Goal: Task Accomplishment & Management: Manage account settings

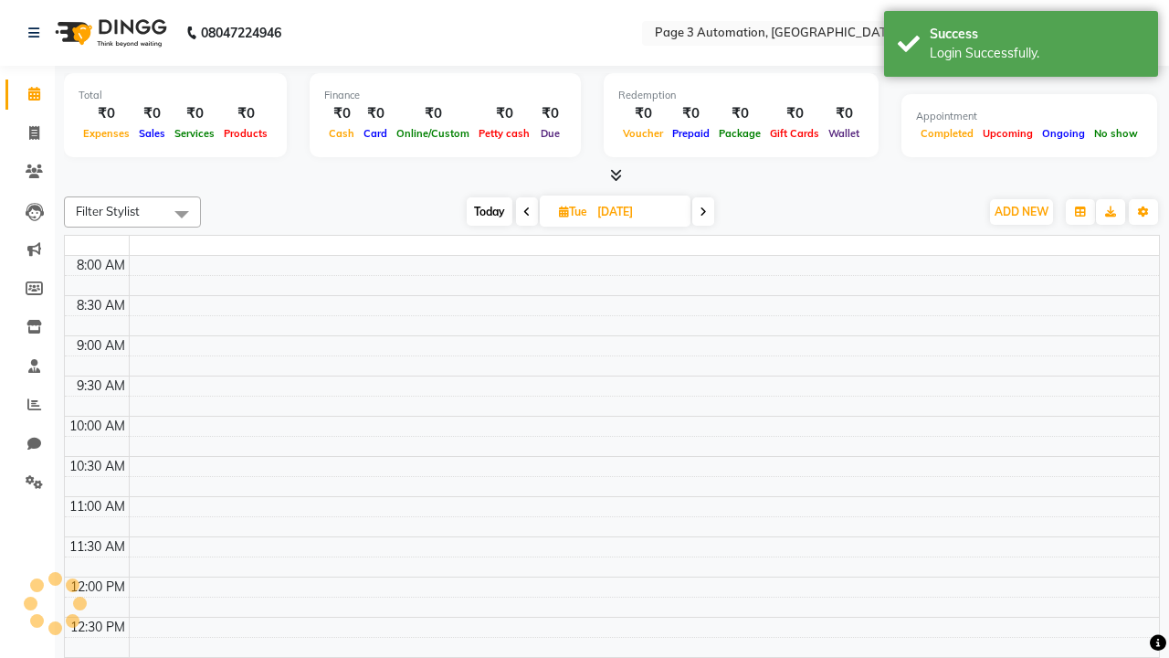
select select "en"
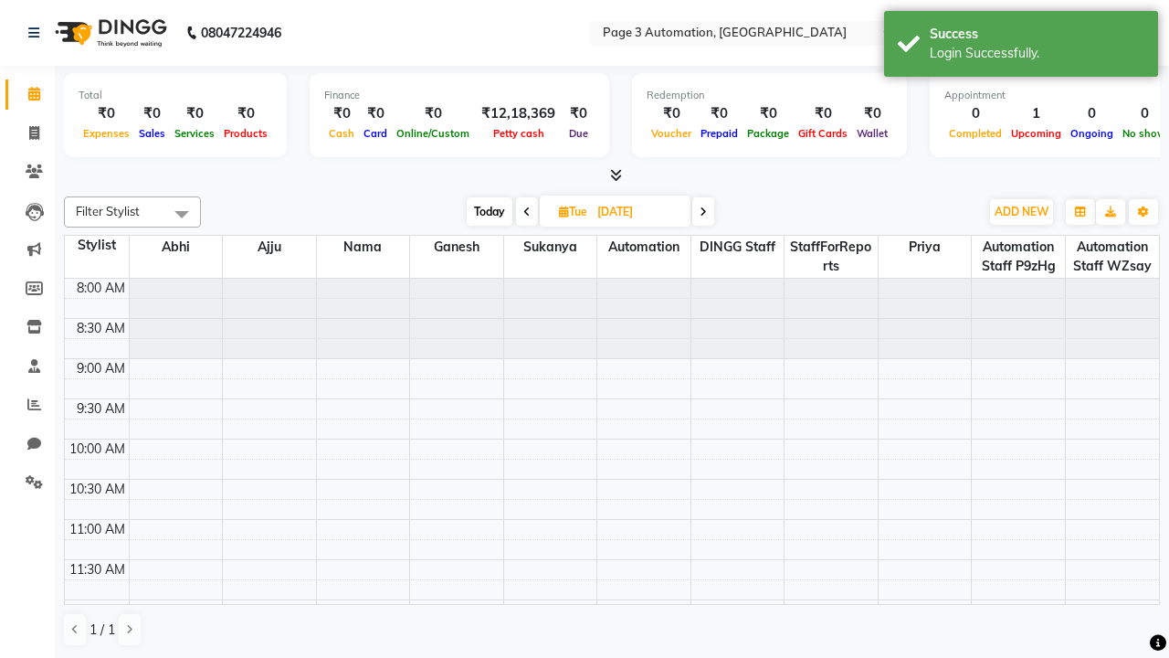
click at [488, 211] on span "Today" at bounding box center [490, 211] width 46 height 28
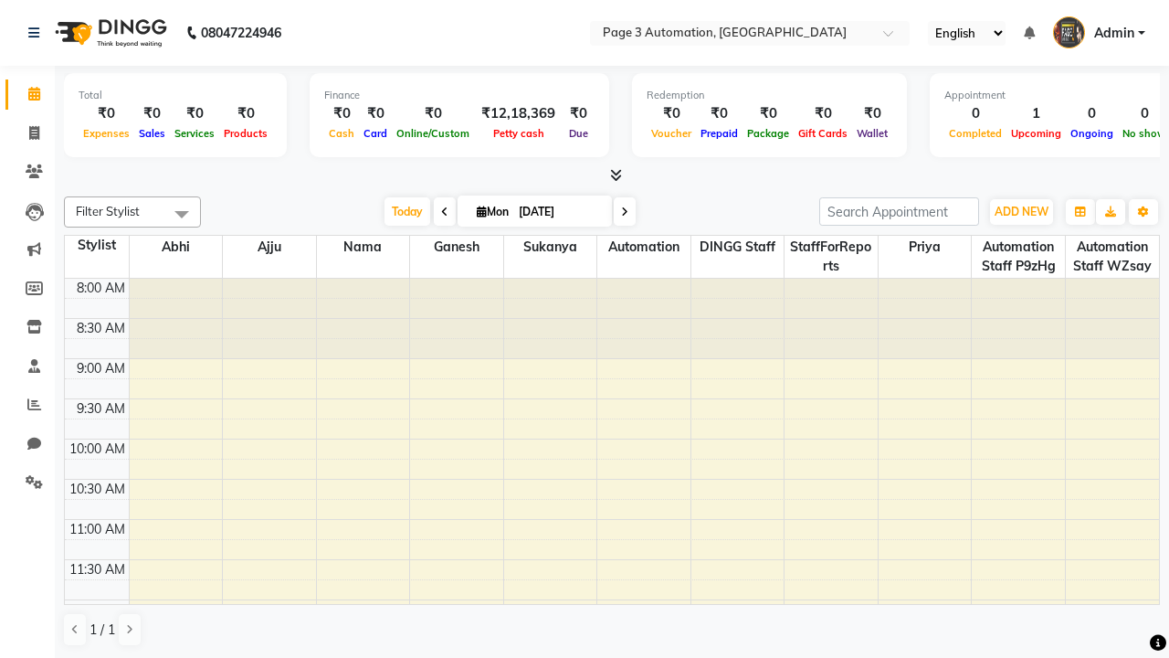
click at [621, 211] on icon at bounding box center [624, 211] width 7 height 11
type input "[DATE]"
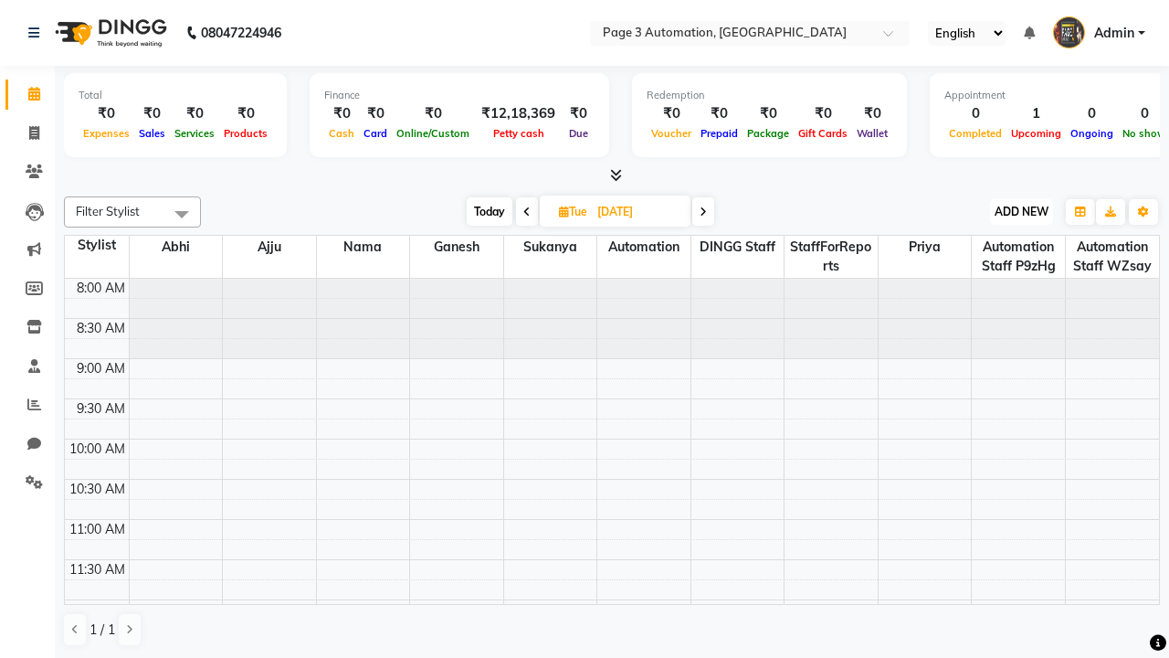
click at [1021, 211] on span "ADD NEW" at bounding box center [1022, 212] width 54 height 14
click at [0, 0] on button "Add Appointment" at bounding box center [0, 0] width 0 height 0
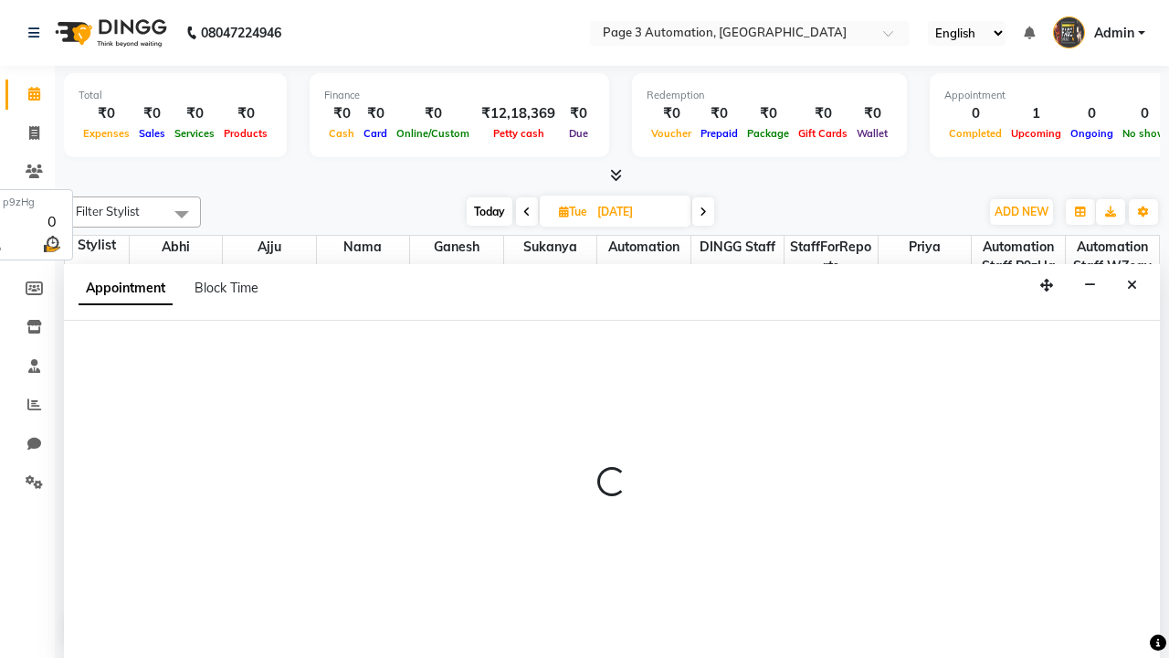
select select "tentative"
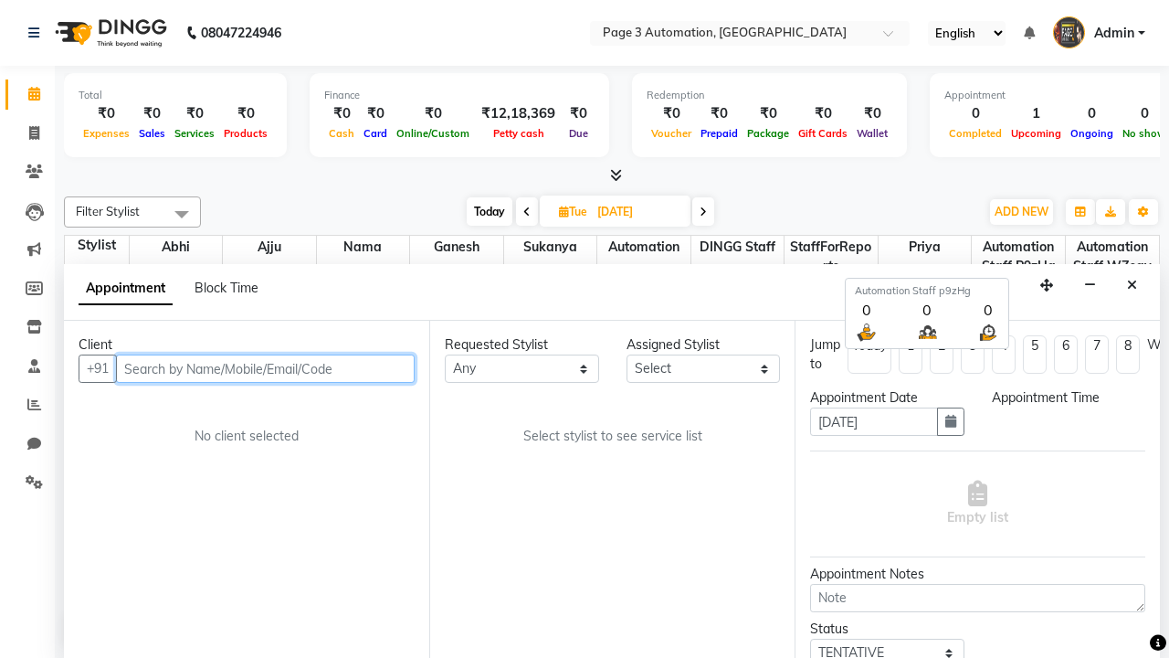
select select "540"
type input "8192346578"
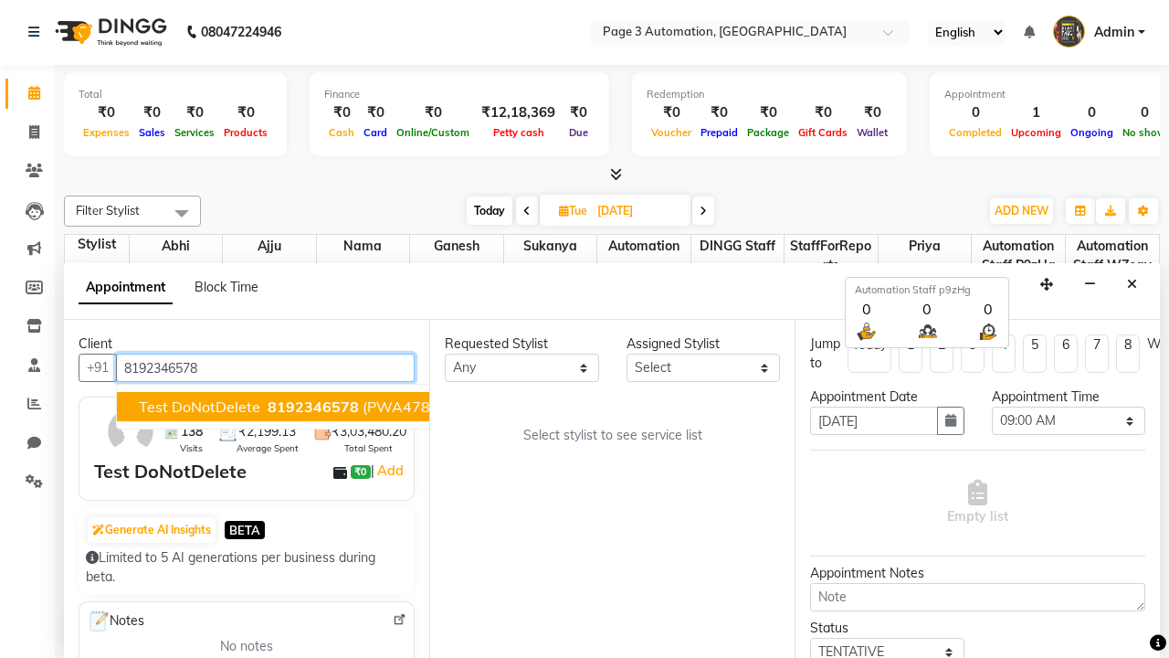
click at [268, 406] on span "8192346578" at bounding box center [313, 406] width 91 height 18
select select "711"
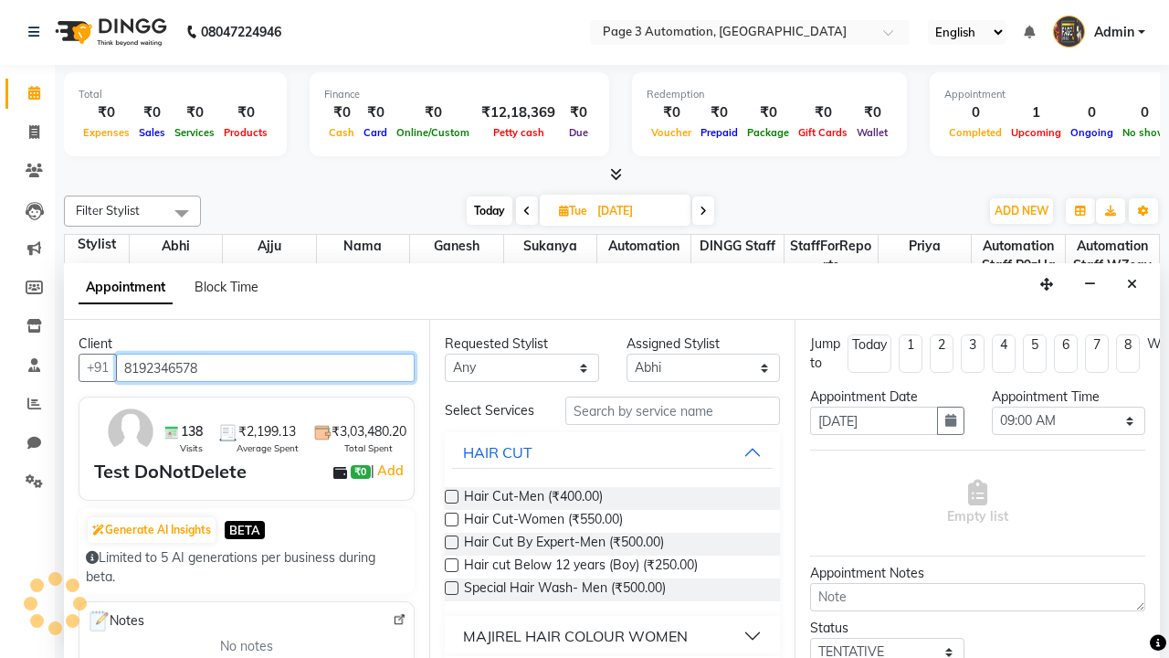
scroll to position [0, 0]
type input "8192346578"
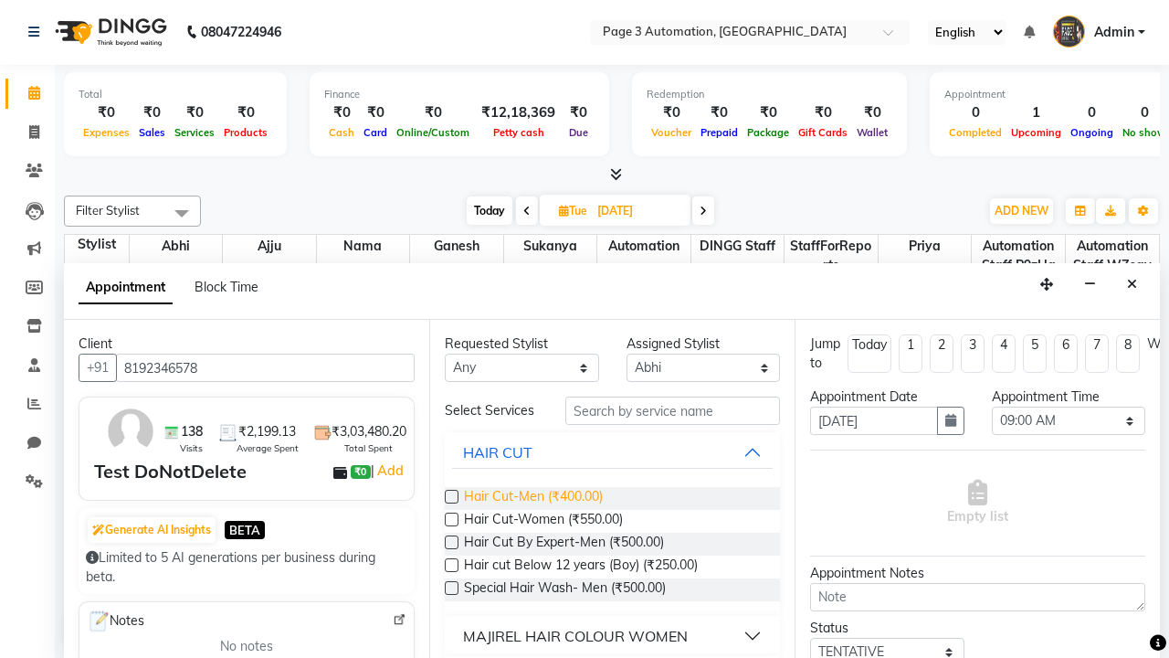
click at [533, 498] on span "Hair Cut-Men (₹400.00)" at bounding box center [533, 498] width 139 height 23
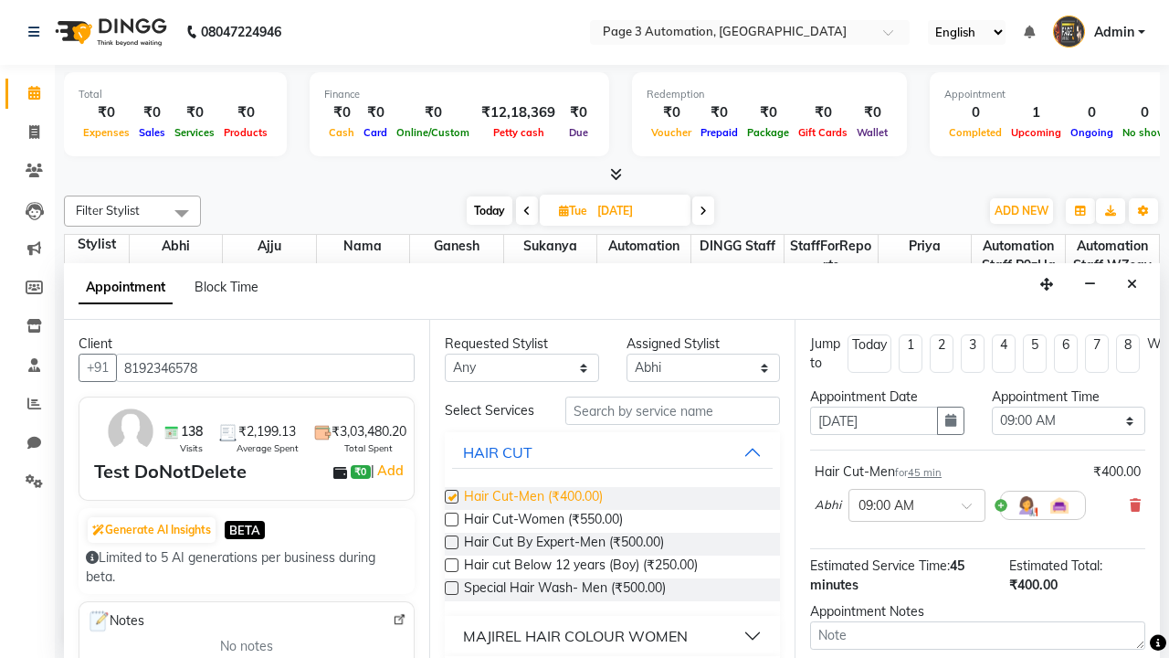
checkbox input "false"
select select "630"
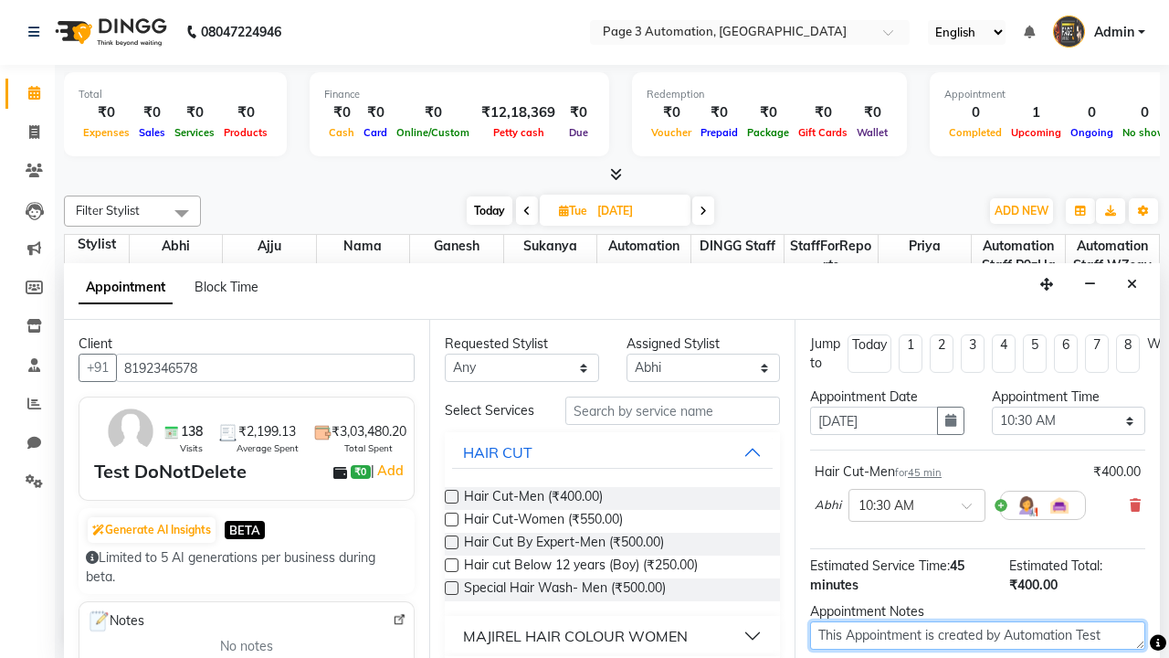
type textarea "This Appointment is created by Automation Test"
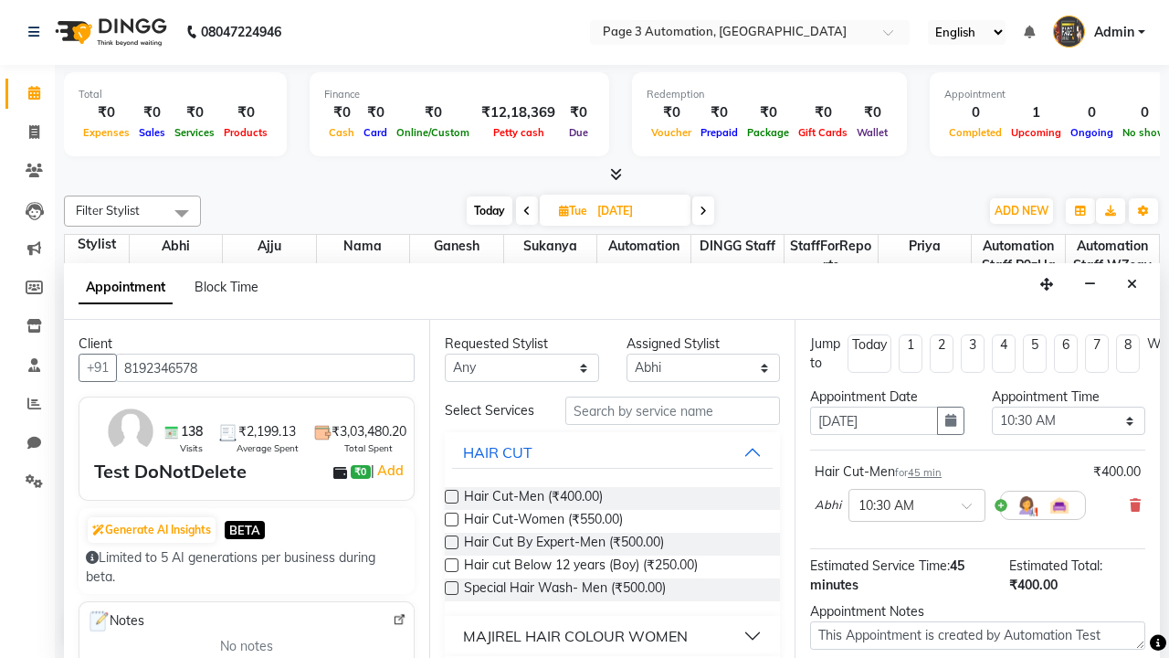
checkbox input "false"
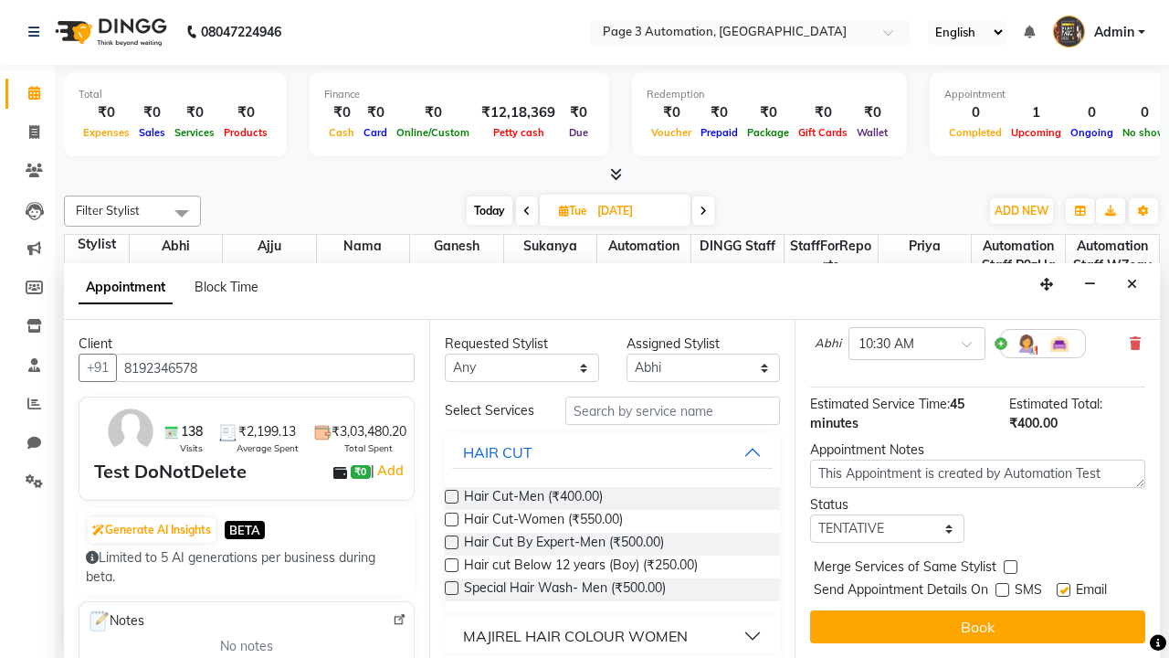
click at [1063, 589] on label at bounding box center [1064, 590] width 14 height 14
click at [1063, 589] on input "checkbox" at bounding box center [1063, 591] width 12 height 12
checkbox input "false"
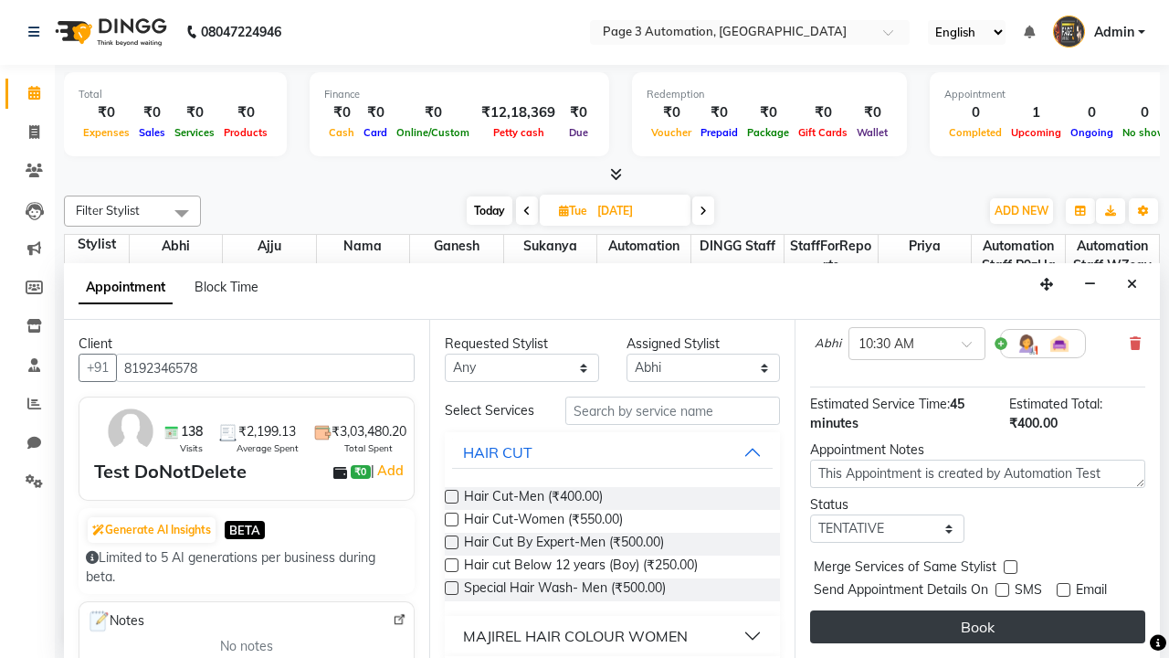
click at [977, 627] on button "Book" at bounding box center [977, 626] width 335 height 33
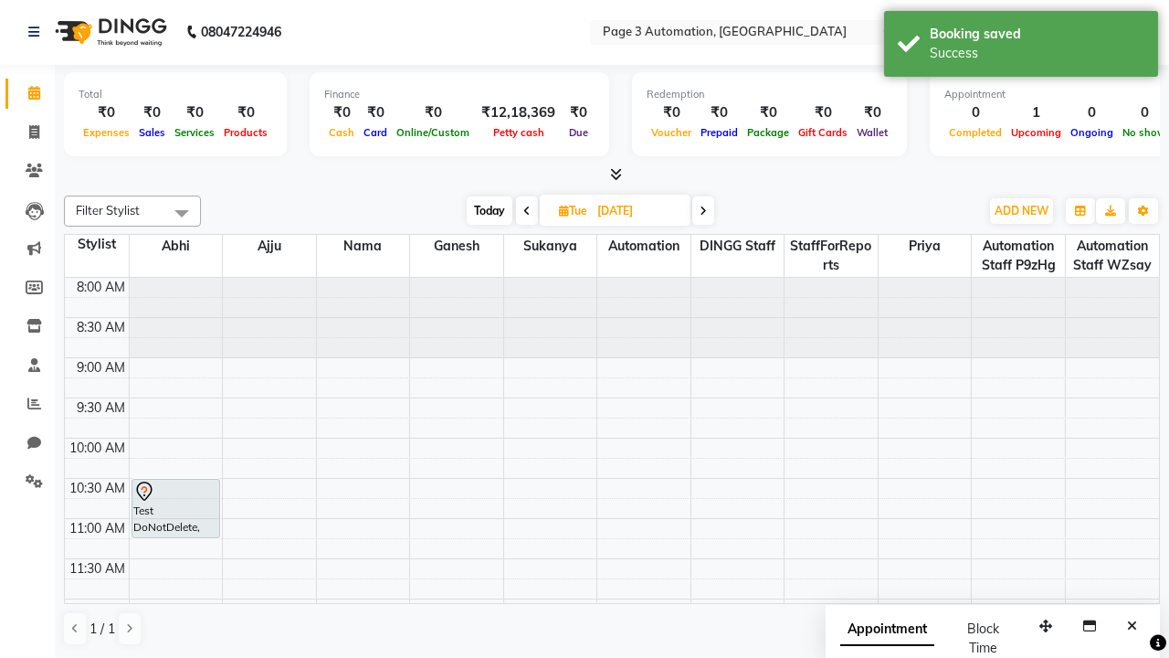
scroll to position [0, 0]
click at [1021, 47] on div "Success" at bounding box center [1037, 53] width 215 height 19
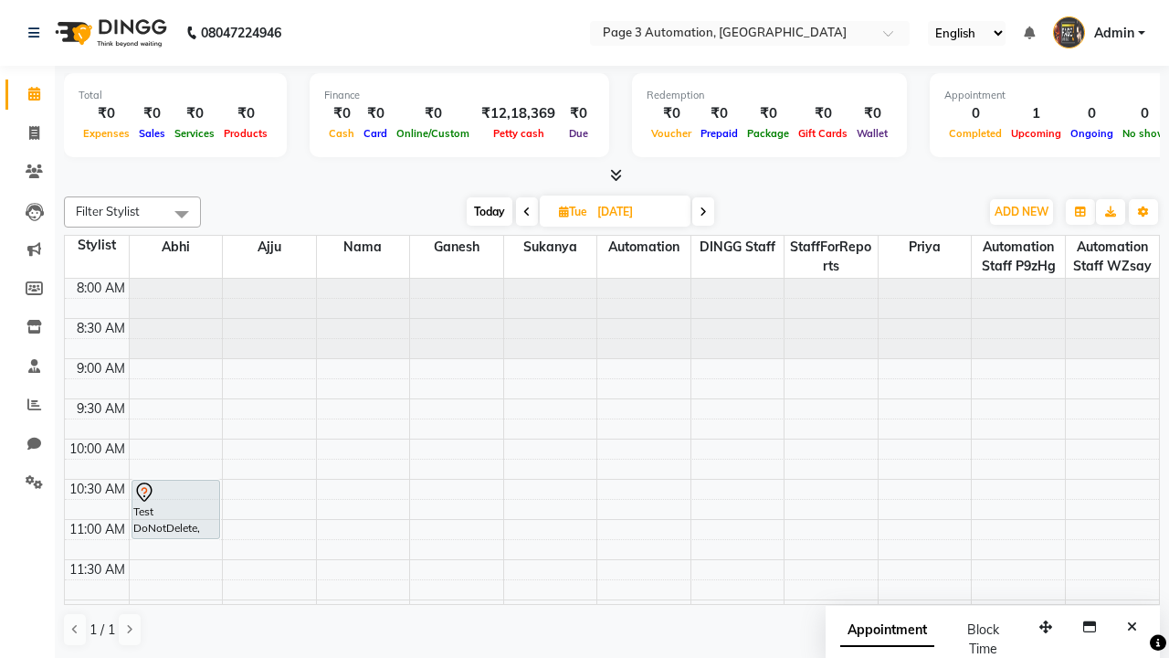
click at [182, 214] on span at bounding box center [182, 213] width 37 height 35
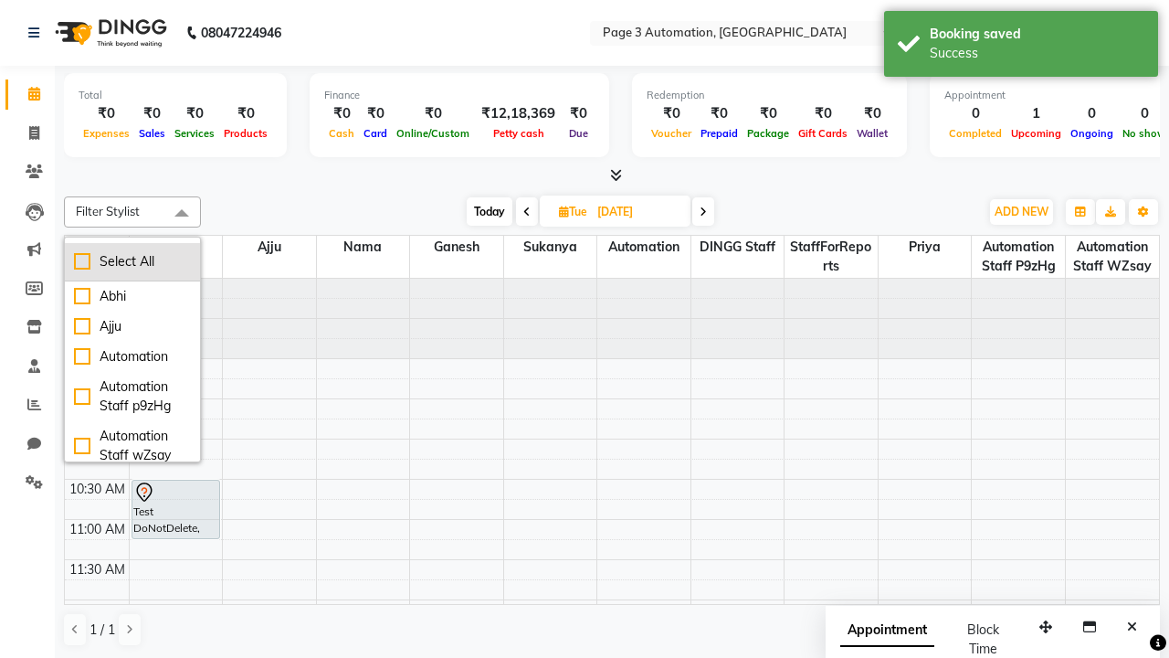
click at [132, 261] on div "Select All" at bounding box center [132, 261] width 117 height 19
checkbox input "true"
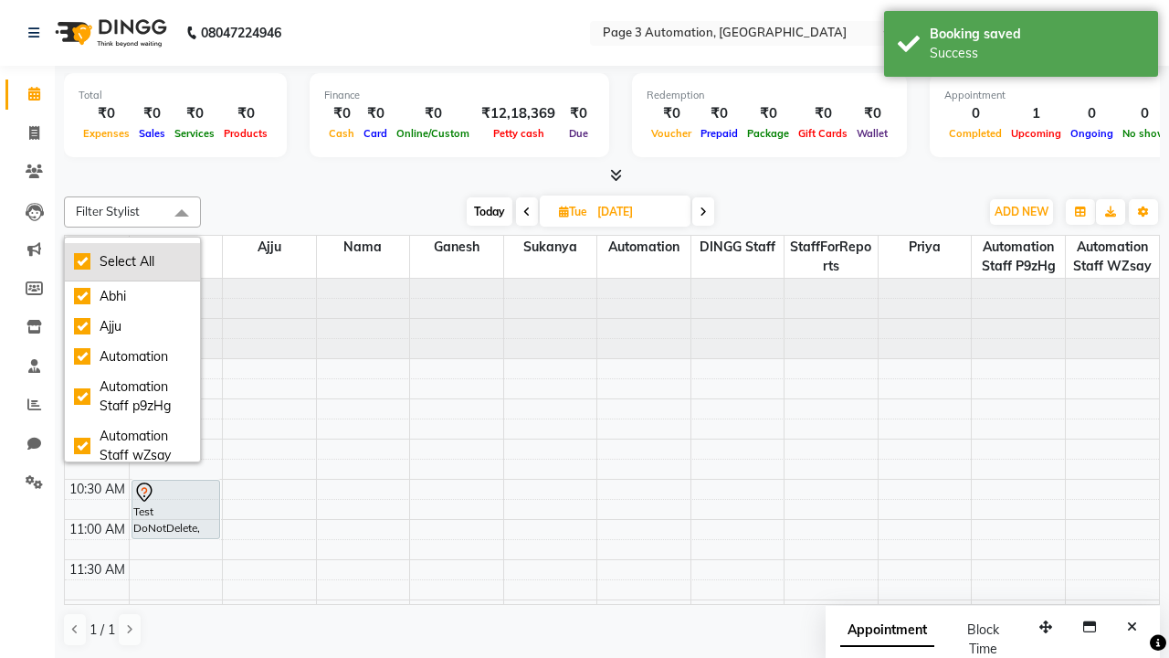
checkbox input "true"
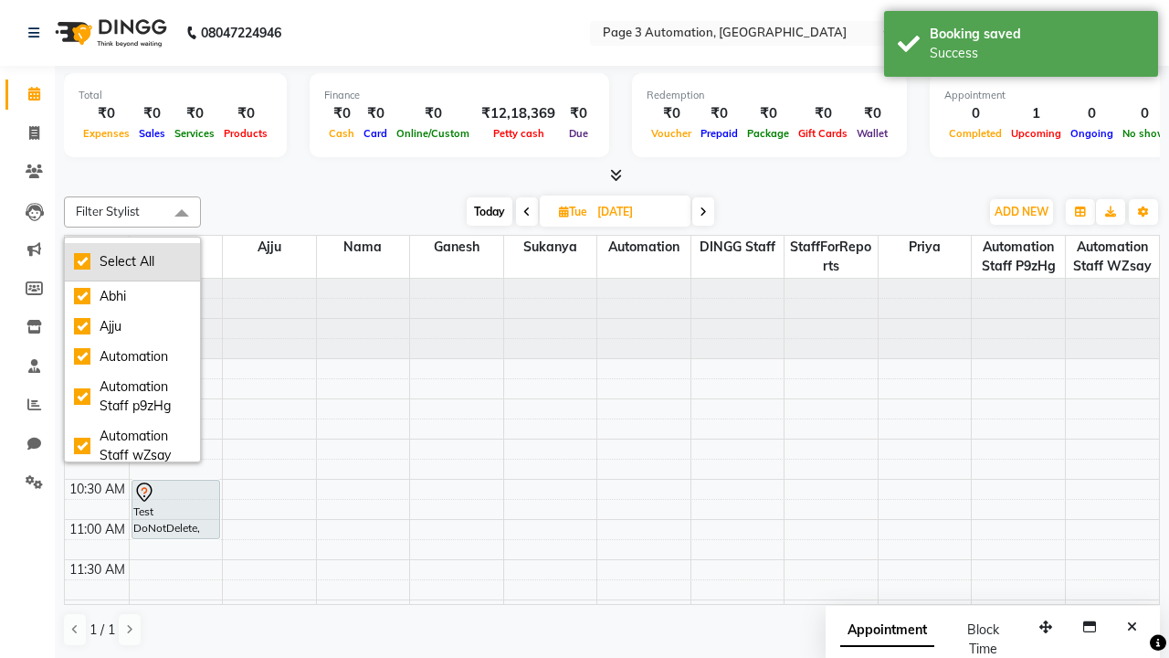
checkbox input "true"
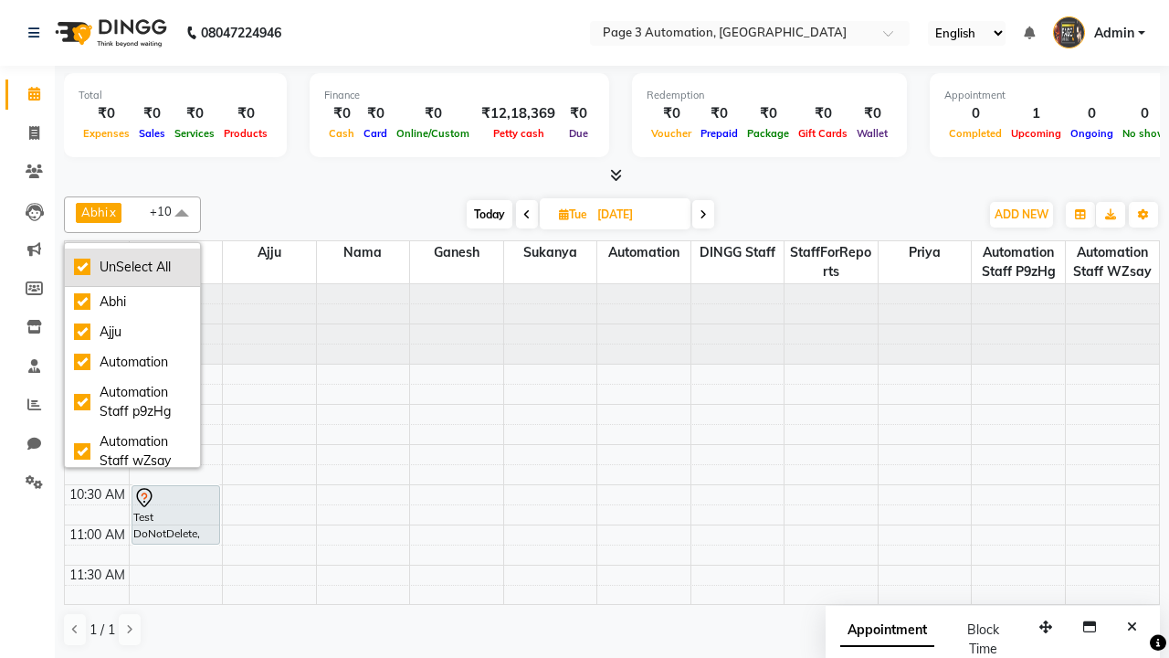
click at [132, 267] on div "UnSelect All" at bounding box center [132, 267] width 117 height 19
checkbox input "false"
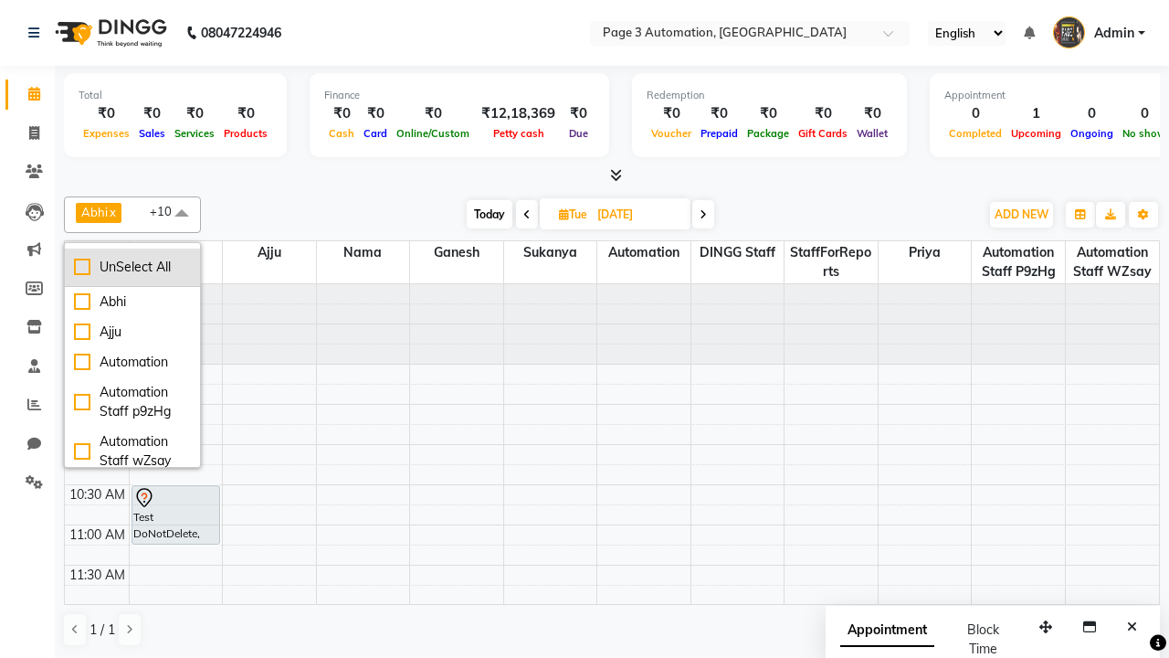
checkbox input "false"
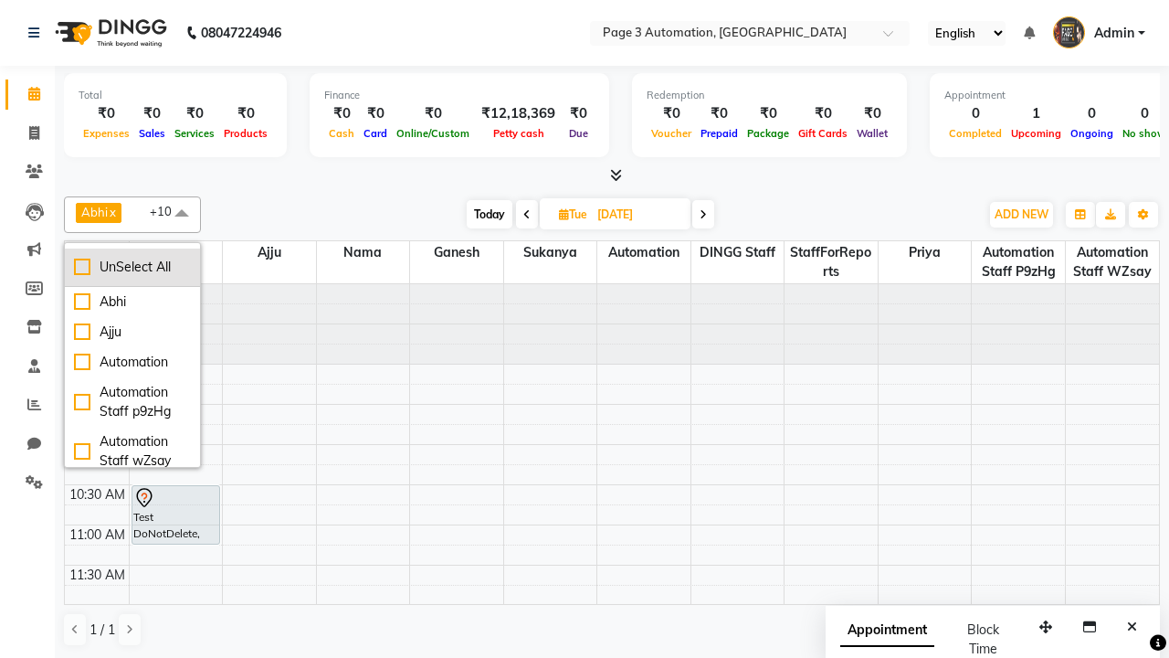
checkbox input "false"
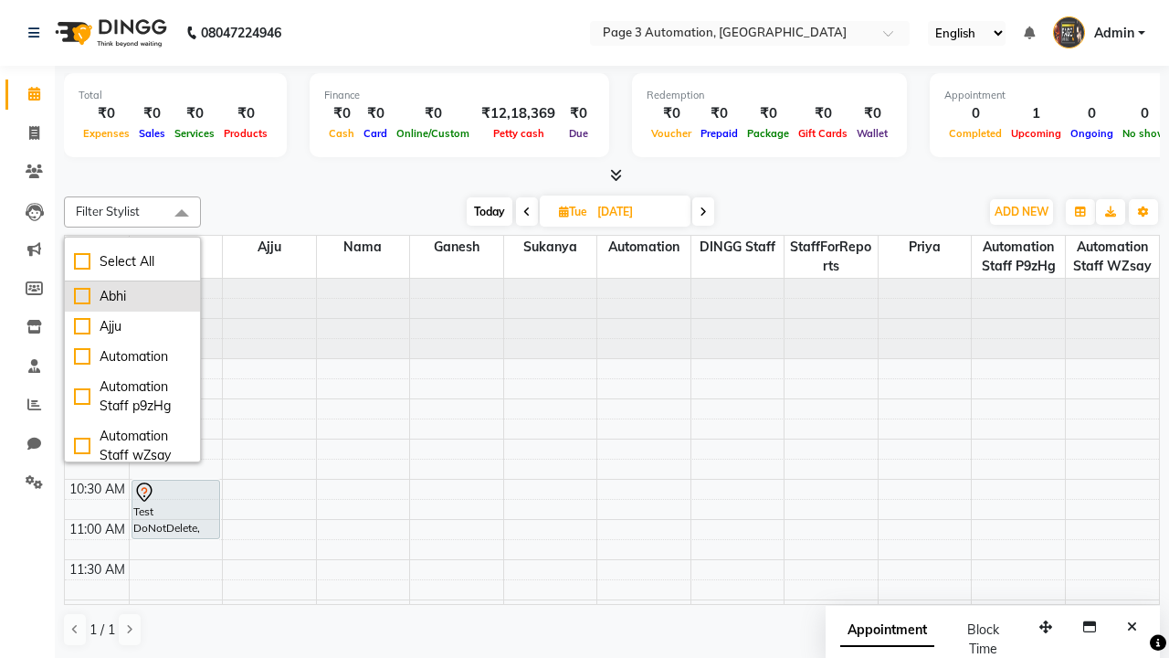
click at [132, 296] on div "Abhi" at bounding box center [132, 296] width 117 height 19
checkbox input "true"
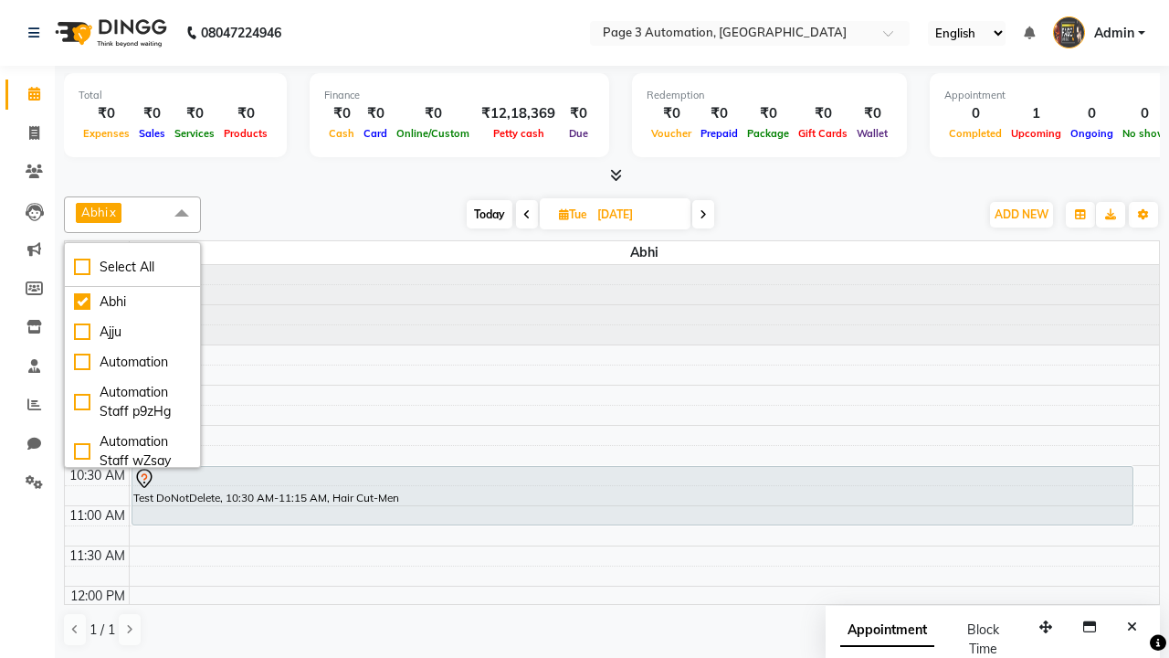
click at [182, 214] on span at bounding box center [182, 213] width 37 height 35
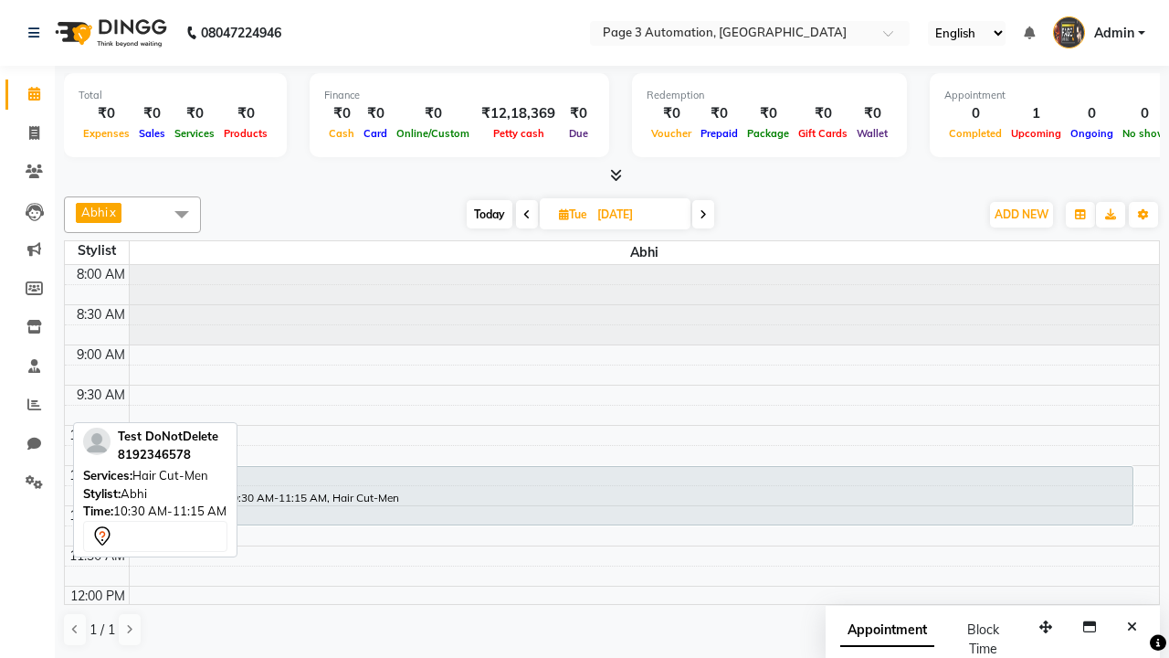
click at [632, 495] on div "Test DoNotDelete, 10:30 AM-11:15 AM, Hair Cut-Men" at bounding box center [632, 496] width 1000 height 58
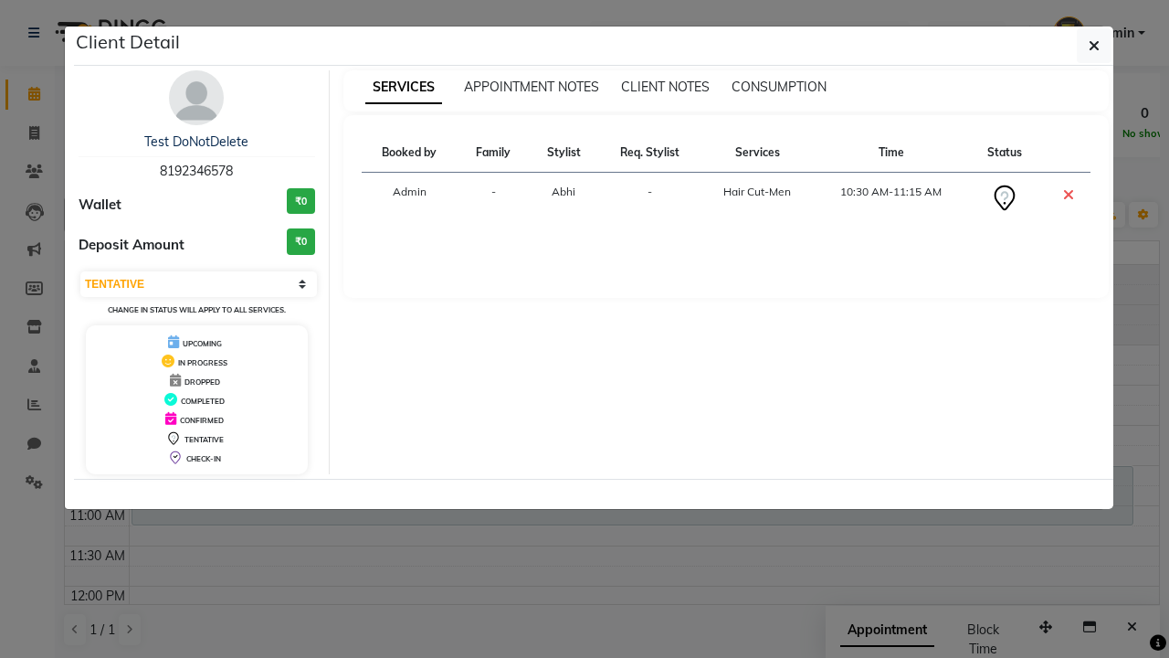
select select "6"
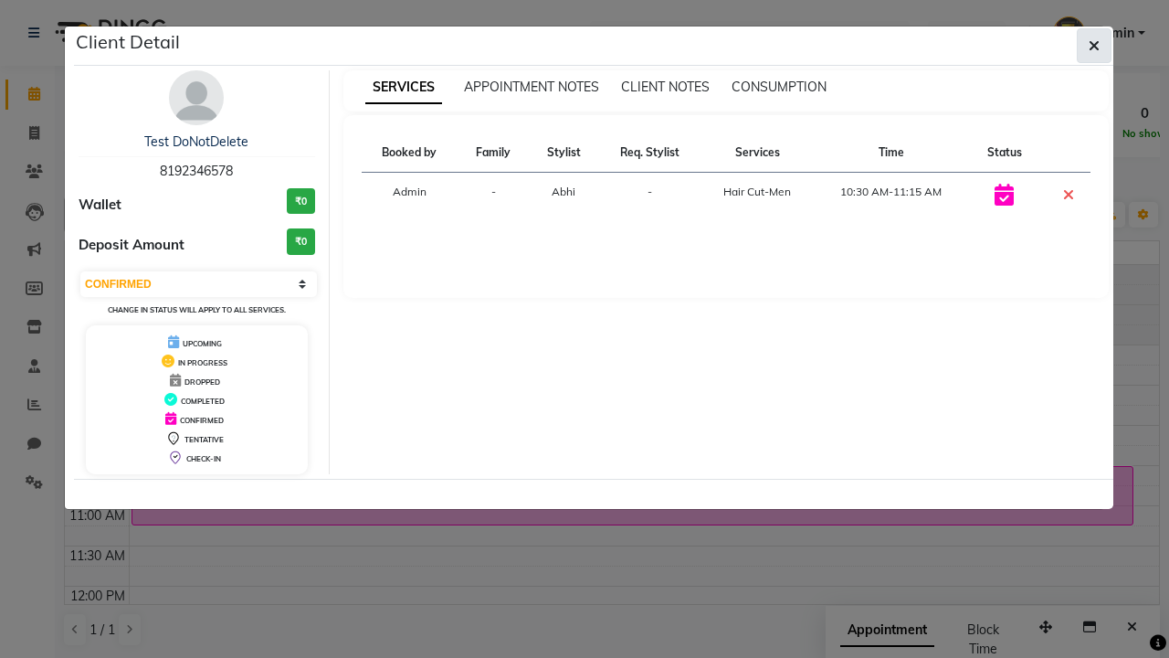
click at [1094, 46] on icon "button" at bounding box center [1094, 45] width 11 height 15
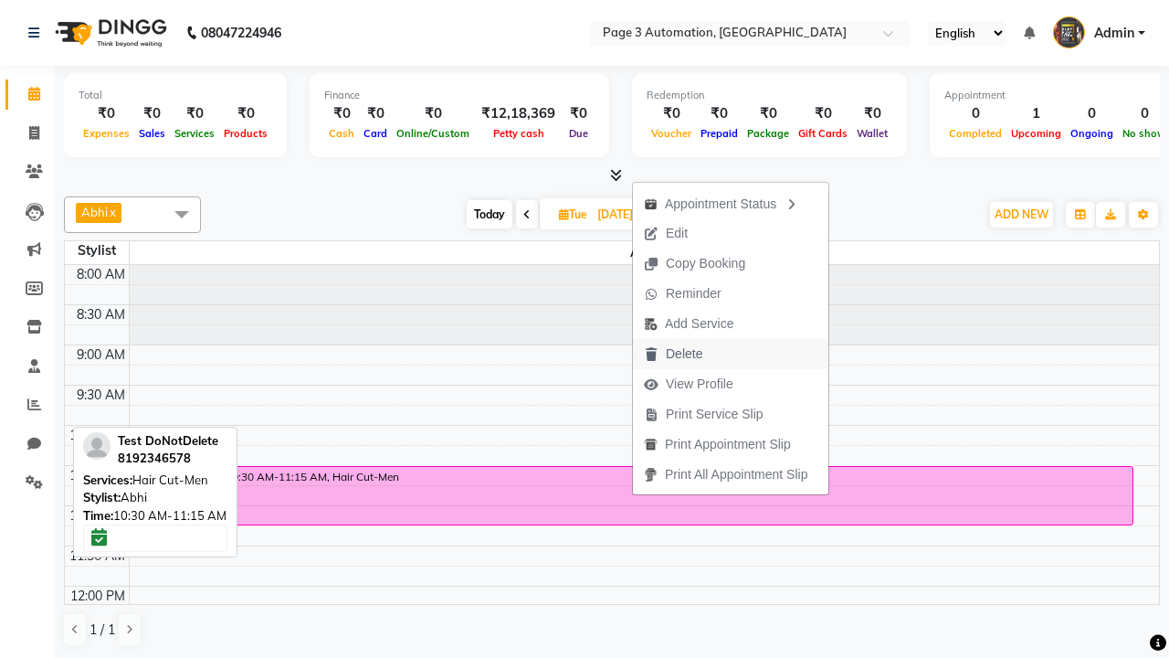
click at [733, 353] on button "Delete" at bounding box center [730, 354] width 195 height 30
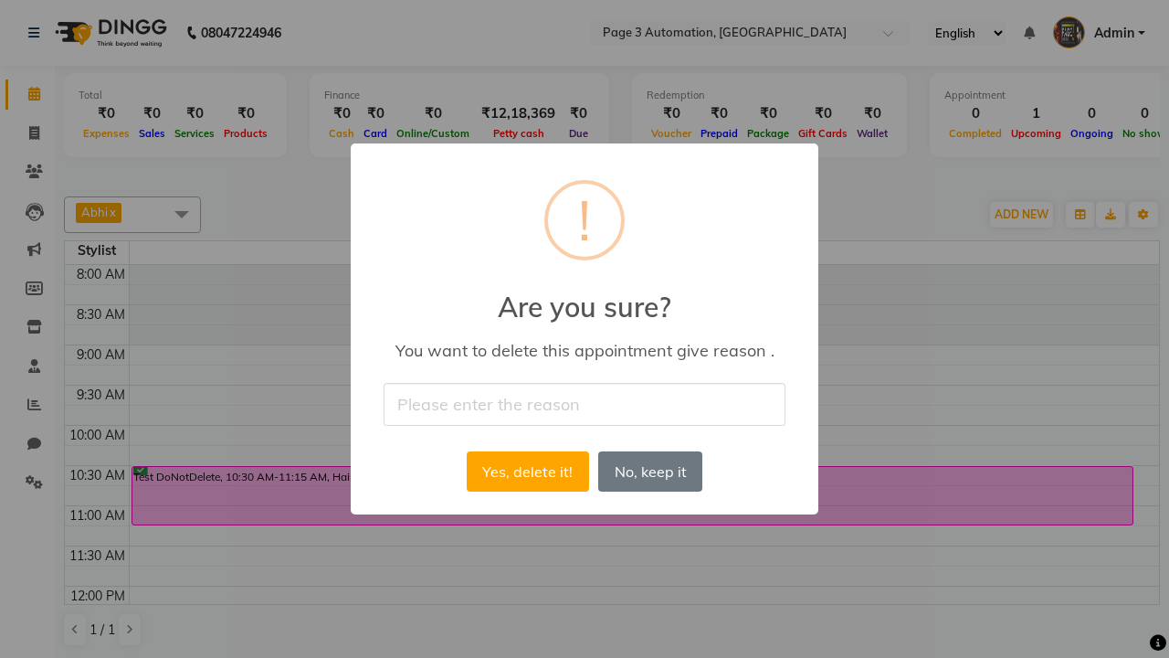
type input "Deleted Future Appointment by Automation Test"
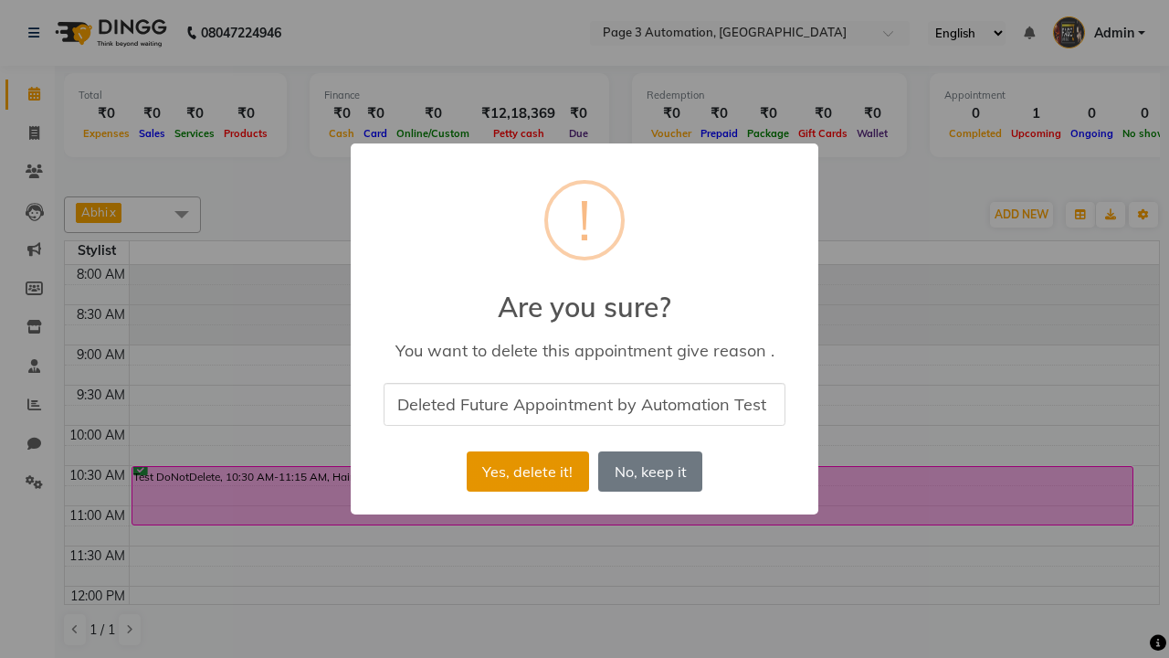
click at [527, 471] on button "Yes, delete it!" at bounding box center [528, 471] width 122 height 40
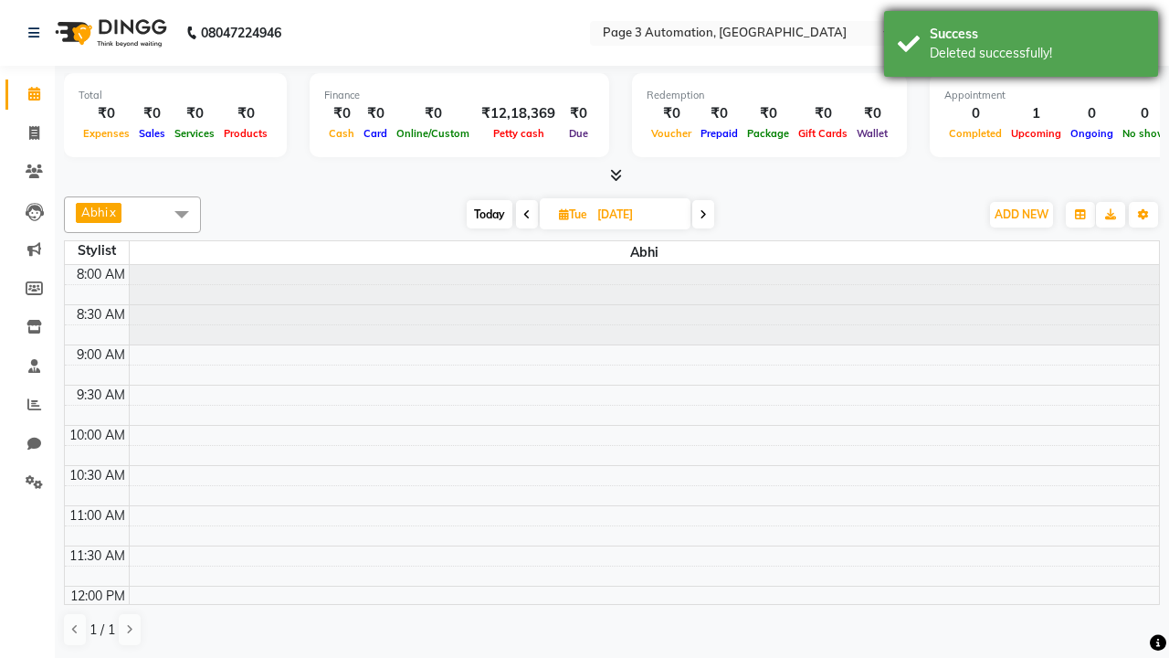
click at [1021, 47] on div "Deleted successfully!" at bounding box center [1037, 53] width 215 height 19
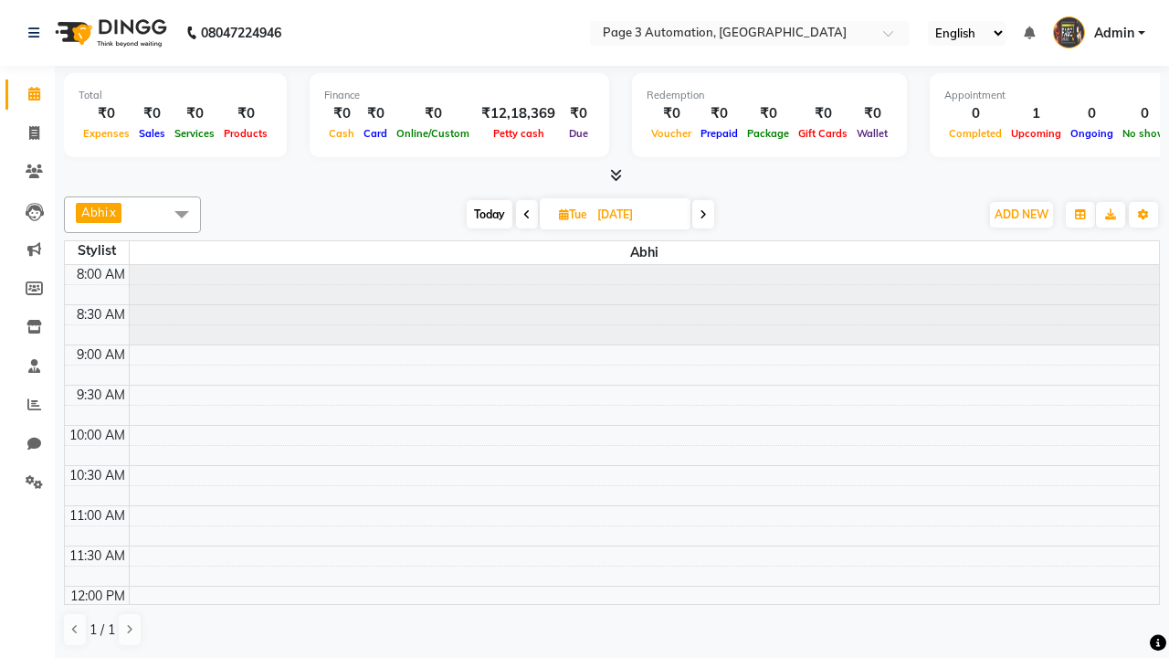
click at [182, 214] on span at bounding box center [182, 213] width 37 height 35
